Goal: Information Seeking & Learning: Check status

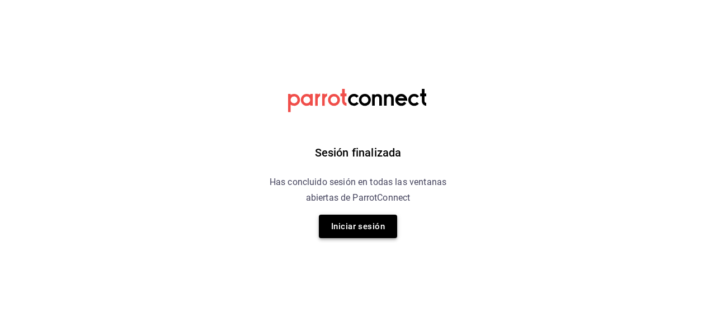
click at [365, 228] on button "Iniciar sesión" at bounding box center [358, 226] width 78 height 23
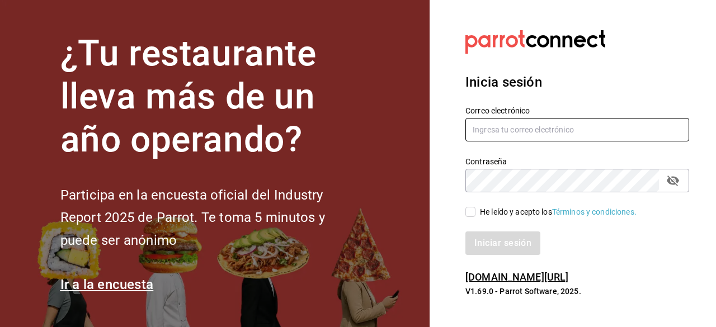
click at [499, 131] on input "text" at bounding box center [577, 129] width 224 height 23
type input "[EMAIL_ADDRESS][DOMAIN_NAME]"
click at [469, 221] on div "Iniciar sesión" at bounding box center [570, 236] width 237 height 37
click at [470, 218] on div "Iniciar sesión" at bounding box center [570, 236] width 237 height 37
click at [468, 215] on input "He leído y acepto los Términos y condiciones." at bounding box center [470, 212] width 10 height 10
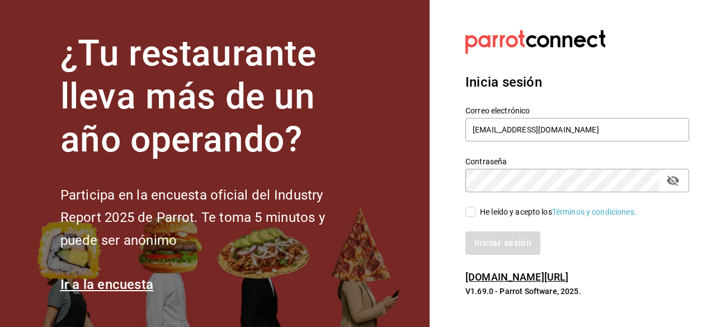
checkbox input "true"
click at [496, 239] on button "Iniciar sesión" at bounding box center [503, 243] width 76 height 23
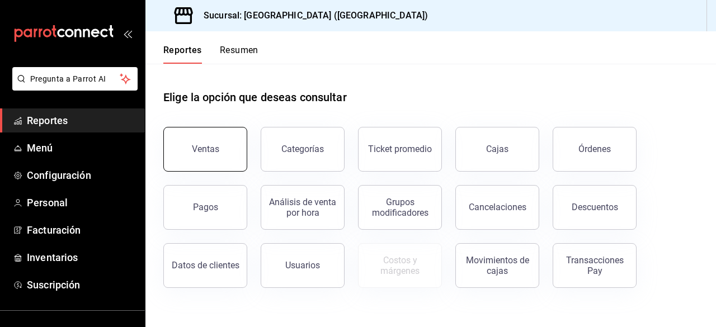
click at [226, 147] on button "Ventas" at bounding box center [205, 149] width 84 height 45
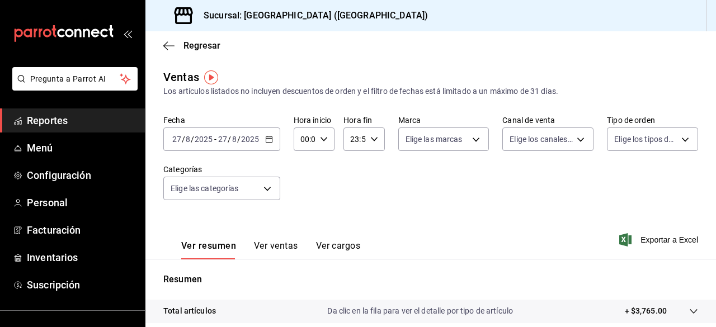
click at [225, 149] on div "2025-08-27 27 / 8 / 2025 - 2025-08-27 27 / 8 / 2025" at bounding box center [221, 139] width 117 height 23
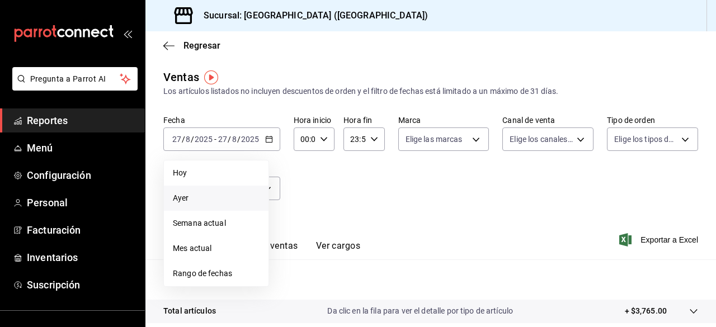
click at [211, 187] on li "Ayer" at bounding box center [216, 198] width 105 height 25
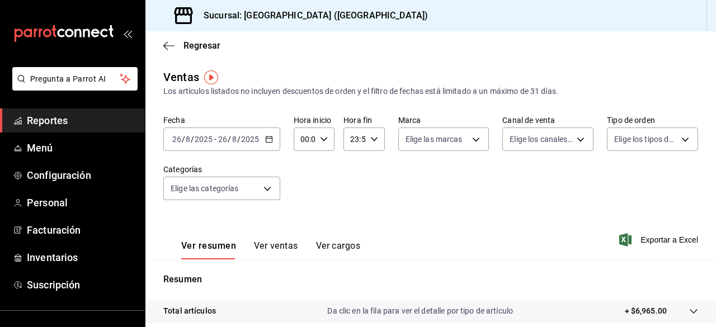
click at [320, 141] on icon "button" at bounding box center [324, 139] width 8 height 8
click at [352, 138] on div at bounding box center [358, 163] width 716 height 327
click at [373, 137] on icon "button" at bounding box center [374, 139] width 8 height 8
click at [353, 187] on span "15" at bounding box center [352, 183] width 2 height 9
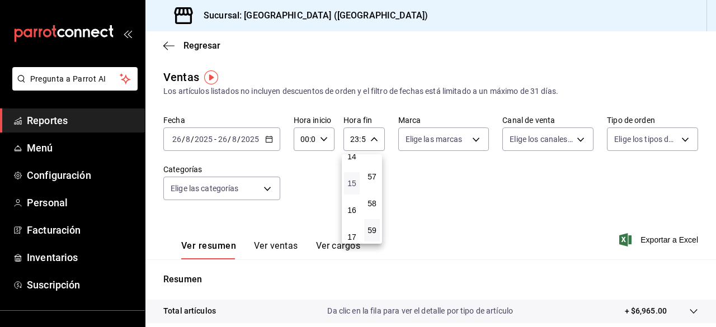
type input "15:59"
click at [328, 140] on div at bounding box center [358, 163] width 716 height 327
click at [324, 140] on icon "button" at bounding box center [324, 139] width 8 height 8
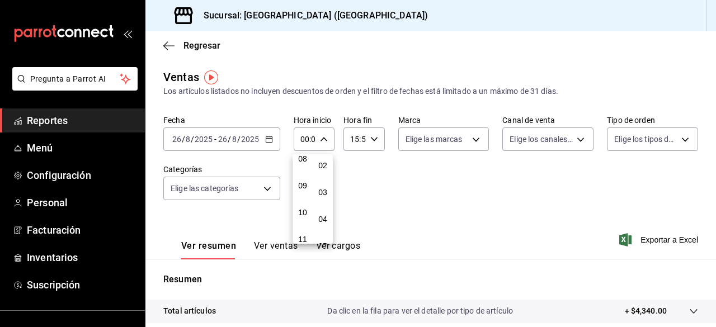
scroll to position [392, 0]
click at [304, 229] on span "17" at bounding box center [303, 232] width 2 height 9
type input "17:00"
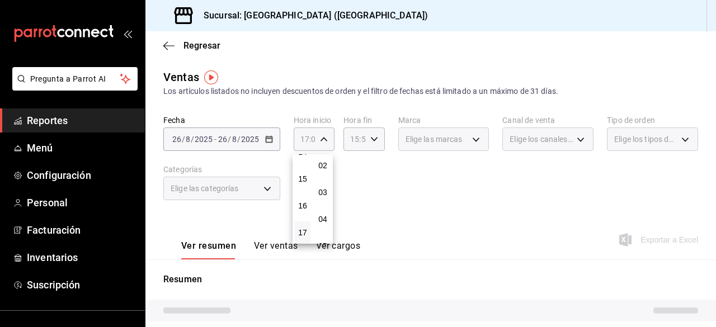
click at [371, 140] on div at bounding box center [358, 163] width 716 height 327
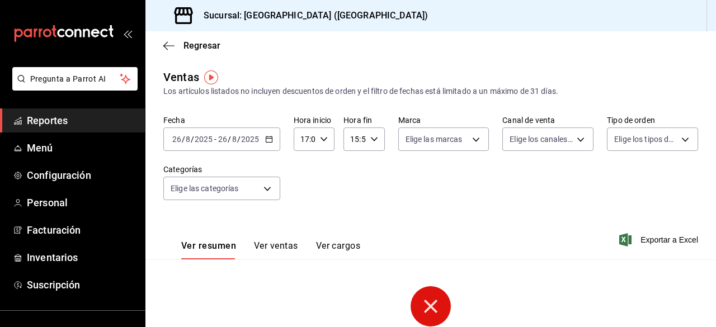
click at [371, 139] on \(Stroke\) "button" at bounding box center [373, 139] width 7 height 4
click at [353, 227] on span "23" at bounding box center [352, 230] width 2 height 9
type input "23:59"
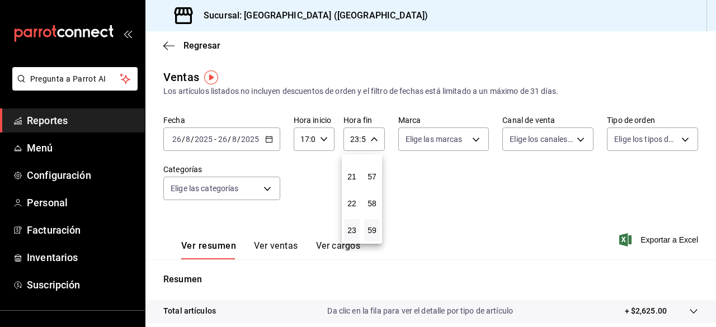
click at [463, 194] on div at bounding box center [358, 163] width 716 height 327
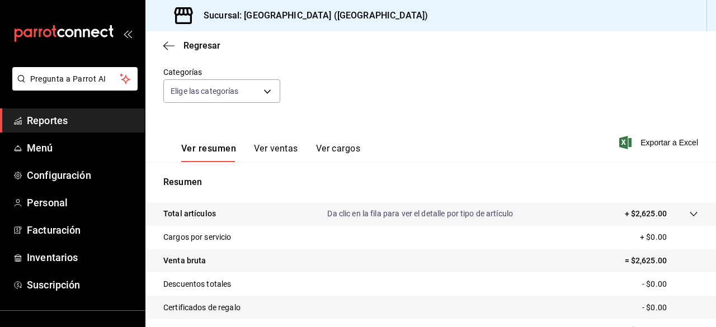
scroll to position [168, 0]
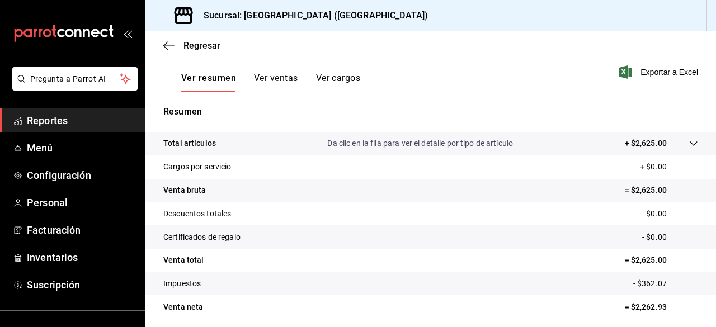
click at [267, 77] on button "Ver ventas" at bounding box center [276, 82] width 44 height 19
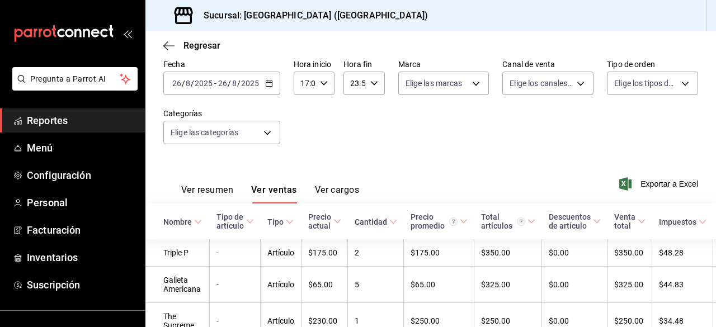
scroll to position [168, 0]
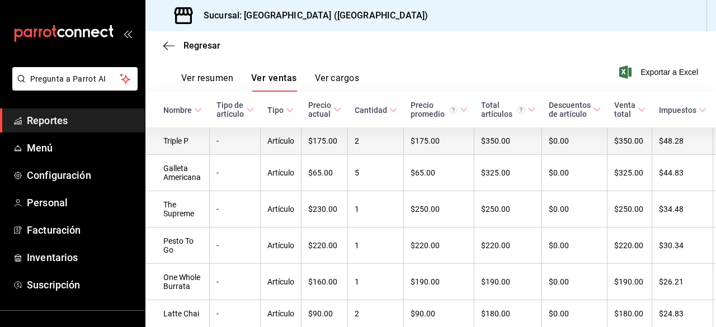
click at [358, 147] on td "2" at bounding box center [376, 141] width 56 height 27
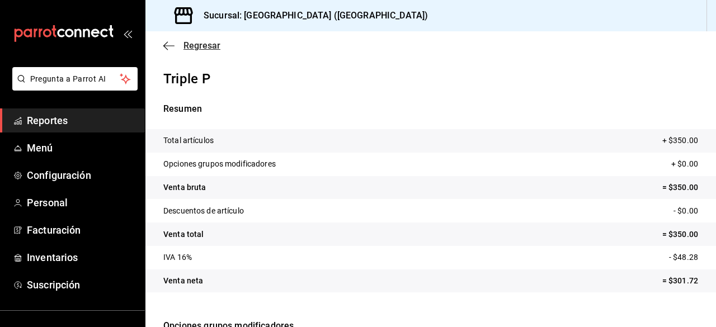
click at [178, 45] on span "Regresar" at bounding box center [191, 45] width 57 height 11
click at [198, 45] on span "Regresar" at bounding box center [201, 45] width 37 height 11
click at [167, 44] on icon "button" at bounding box center [168, 46] width 11 height 10
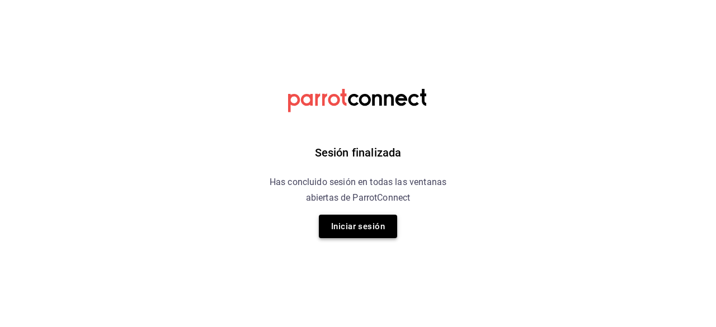
click at [361, 233] on button "Iniciar sesión" at bounding box center [358, 226] width 78 height 23
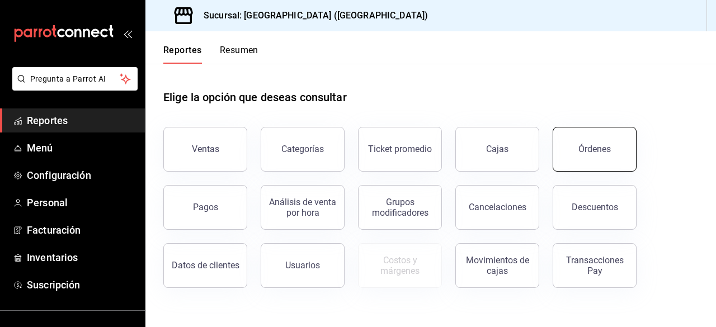
click at [582, 149] on div "Órdenes" at bounding box center [594, 149] width 32 height 11
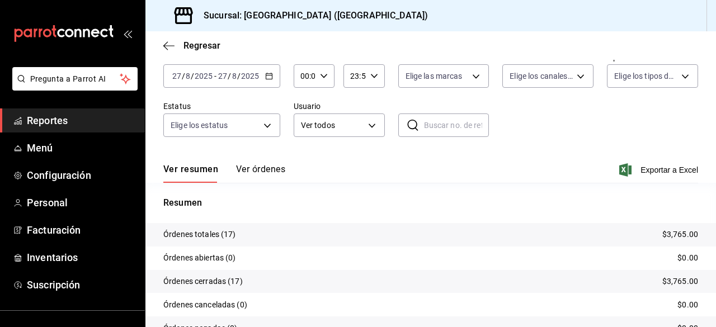
scroll to position [112, 0]
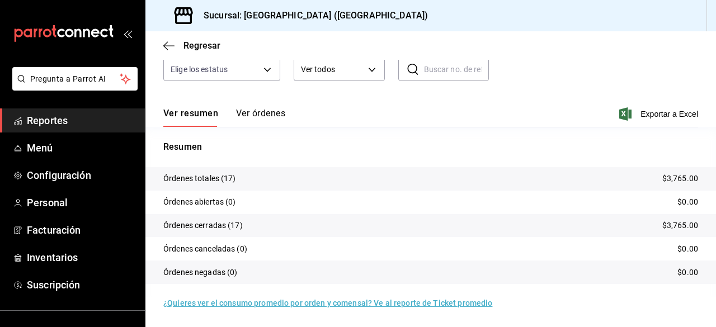
click at [230, 178] on p "Órdenes totales (17)" at bounding box center [199, 179] width 73 height 12
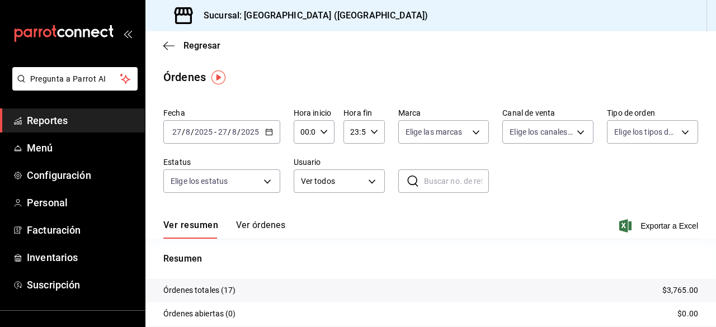
click at [256, 224] on button "Ver órdenes" at bounding box center [260, 229] width 49 height 19
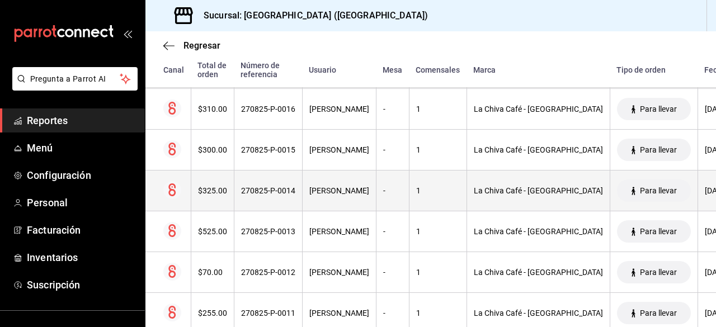
scroll to position [264, 0]
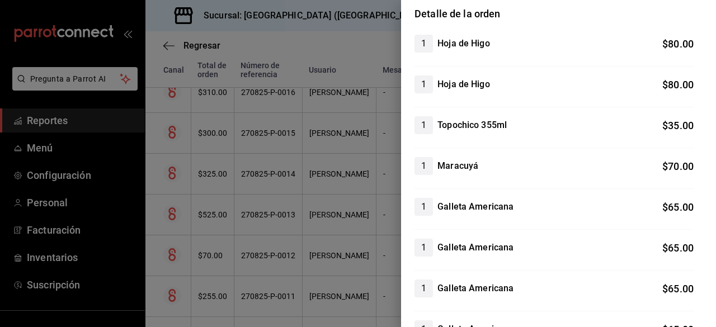
scroll to position [168, 0]
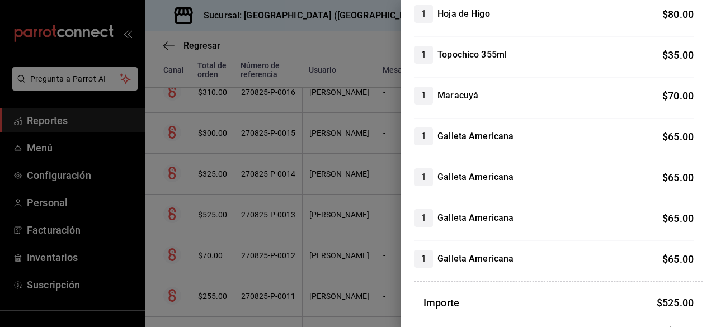
click at [371, 56] on div at bounding box center [358, 163] width 716 height 327
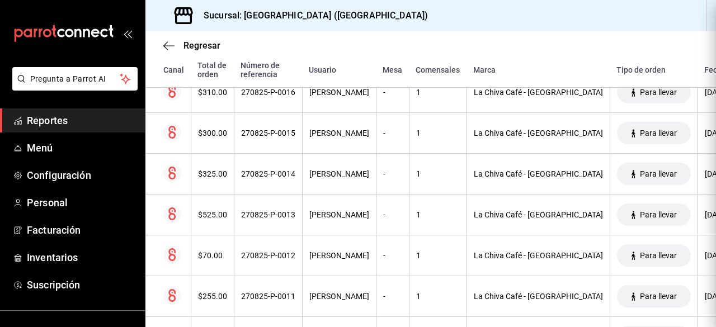
scroll to position [0, 0]
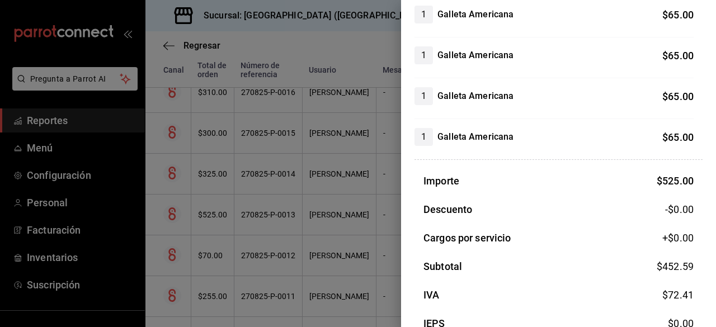
scroll to position [349, 0]
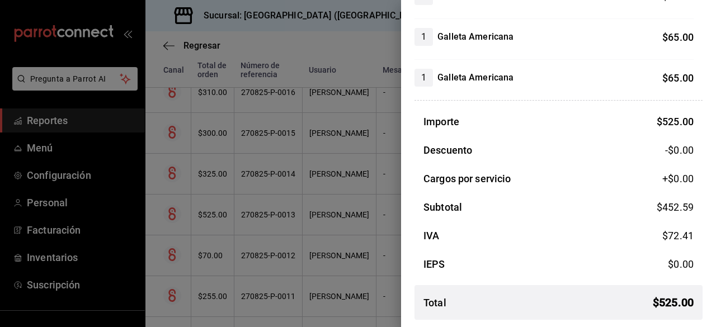
click at [323, 109] on div at bounding box center [358, 163] width 716 height 327
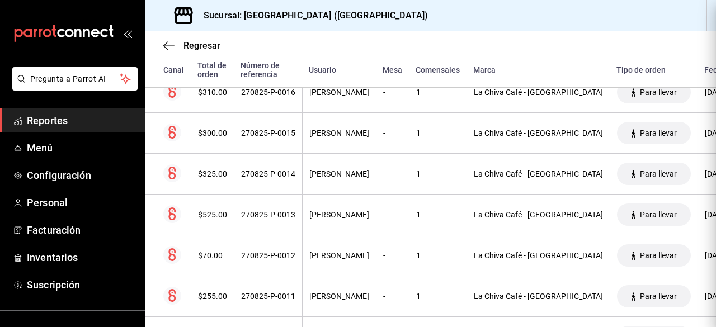
scroll to position [0, 0]
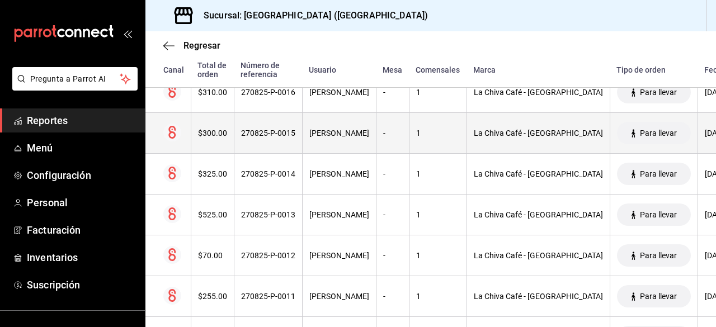
click at [618, 144] on th "Para llevar" at bounding box center [654, 133] width 88 height 41
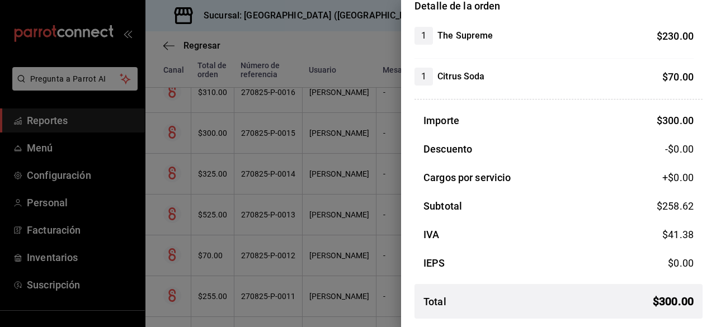
scroll to position [49, 0]
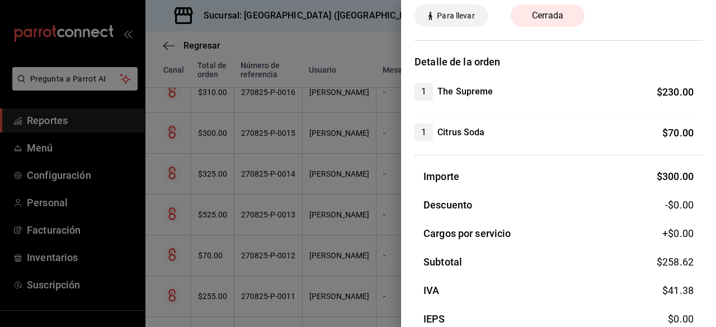
click at [352, 99] on div at bounding box center [358, 163] width 716 height 327
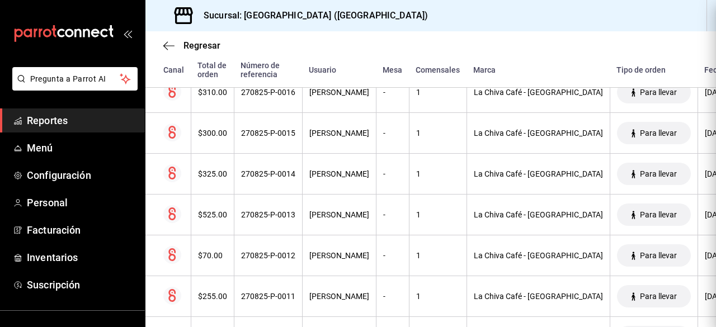
scroll to position [0, 0]
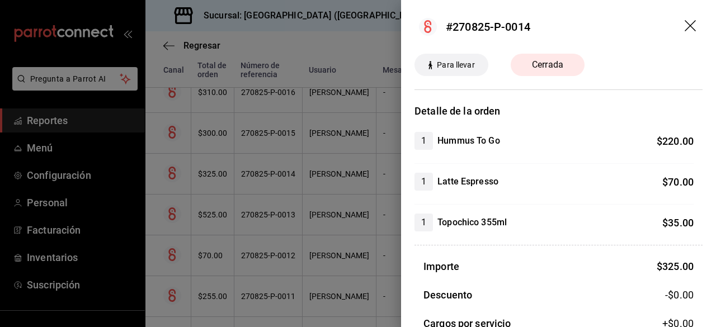
click at [339, 142] on div at bounding box center [358, 163] width 716 height 327
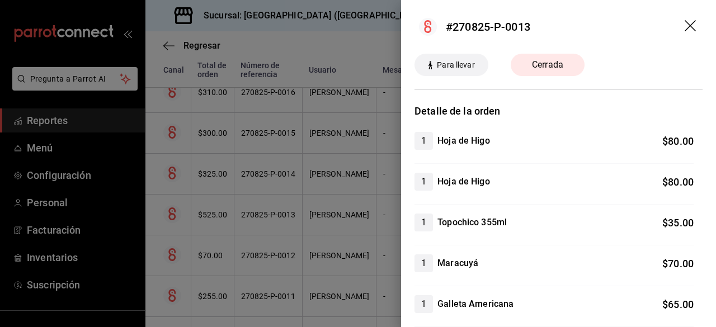
scroll to position [56, 0]
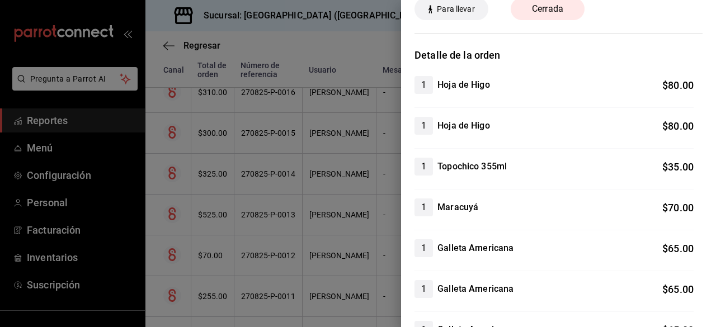
click at [384, 139] on div at bounding box center [358, 163] width 716 height 327
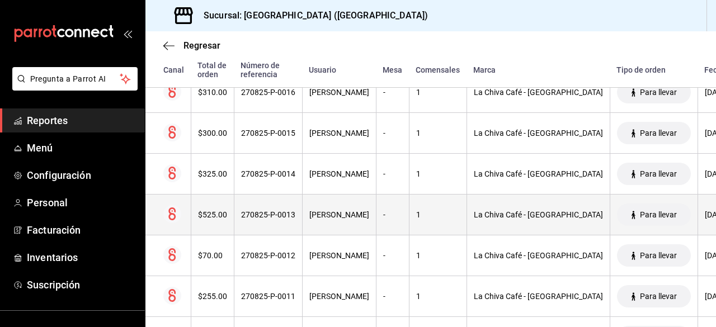
scroll to position [0, 0]
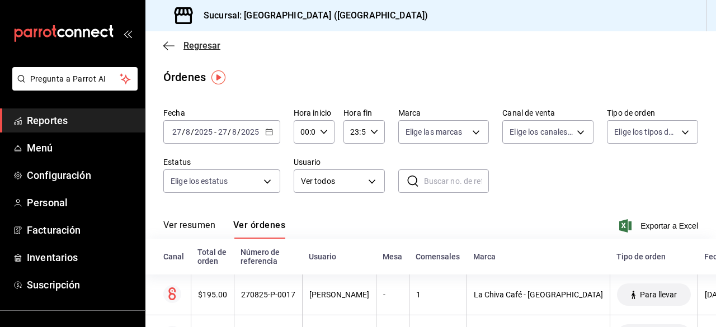
click at [196, 50] on span "Regresar" at bounding box center [201, 45] width 37 height 11
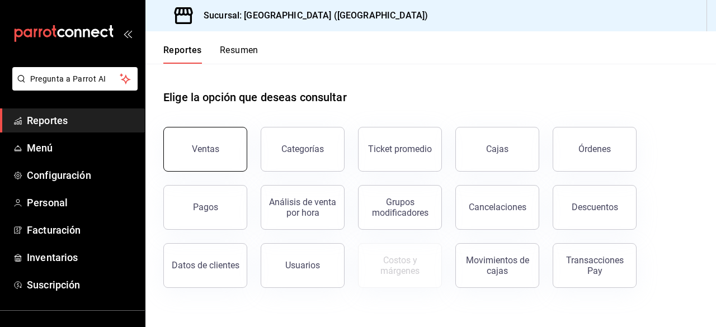
click at [230, 152] on button "Ventas" at bounding box center [205, 149] width 84 height 45
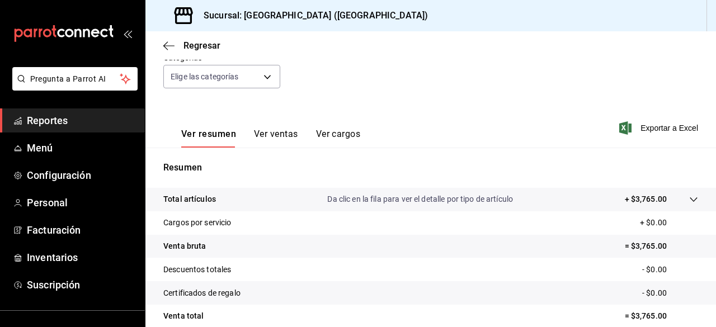
click at [259, 137] on button "Ver ventas" at bounding box center [276, 138] width 44 height 19
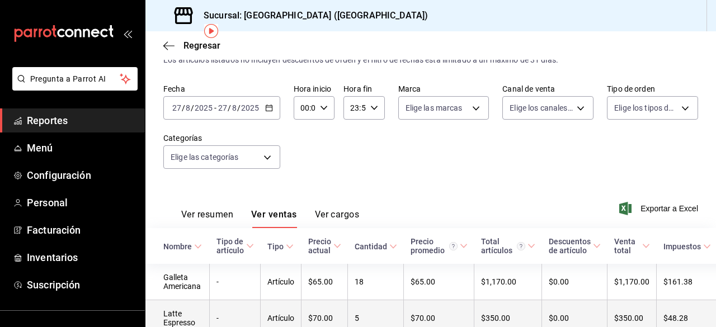
scroll to position [56, 0]
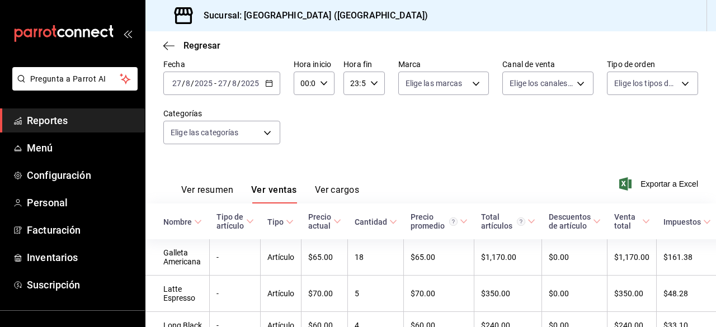
click at [322, 81] on icon "button" at bounding box center [324, 83] width 8 height 8
click at [300, 128] on button "17" at bounding box center [303, 121] width 16 height 22
type input "17:00"
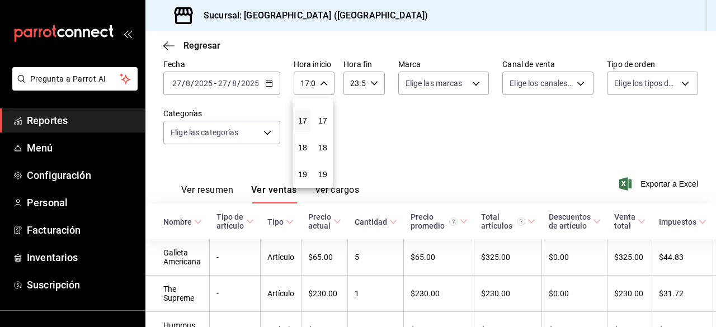
click at [387, 135] on div at bounding box center [358, 163] width 716 height 327
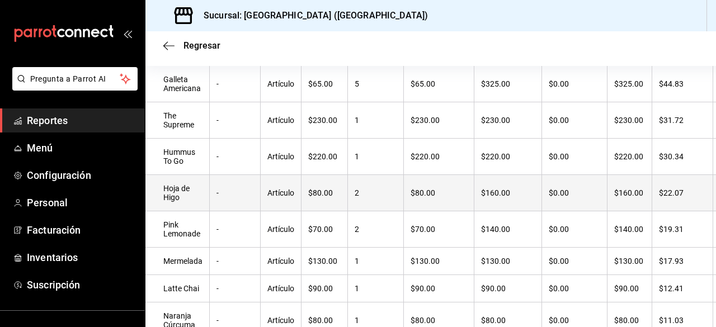
scroll to position [173, 0]
